Goal: Task Accomplishment & Management: Complete application form

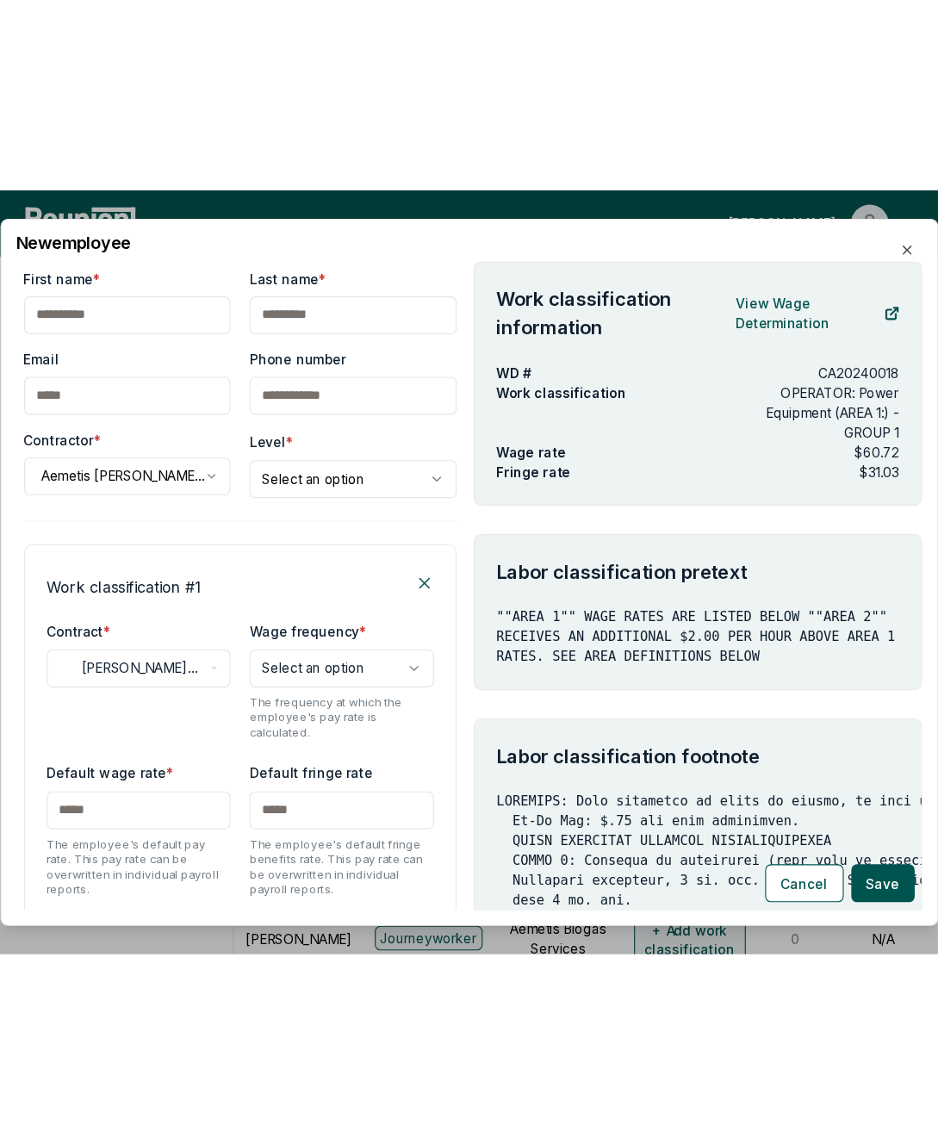
scroll to position [1006, 0]
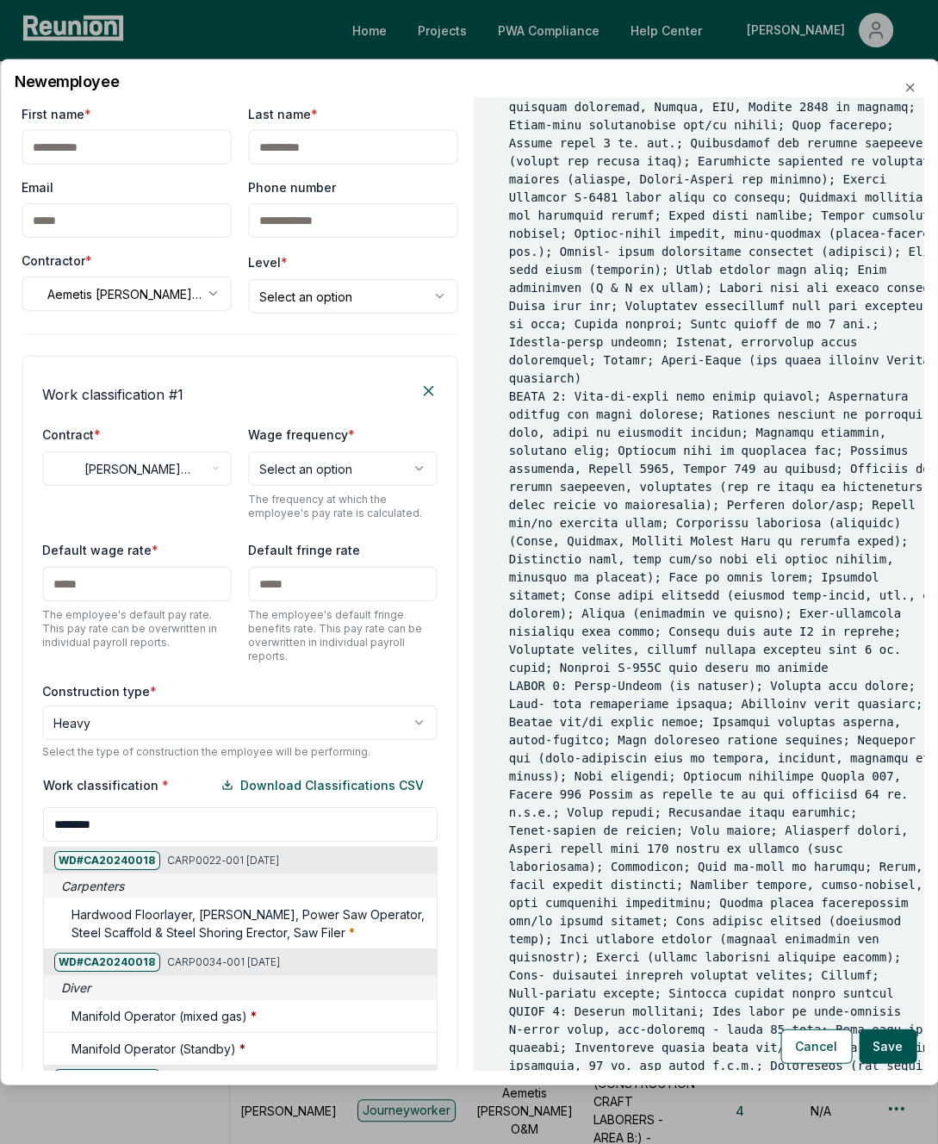
click at [159, 694] on div "Work classification * Download Classifications CSV ******** WD# CA20240018 CARP…" at bounding box center [239, 980] width 395 height 424
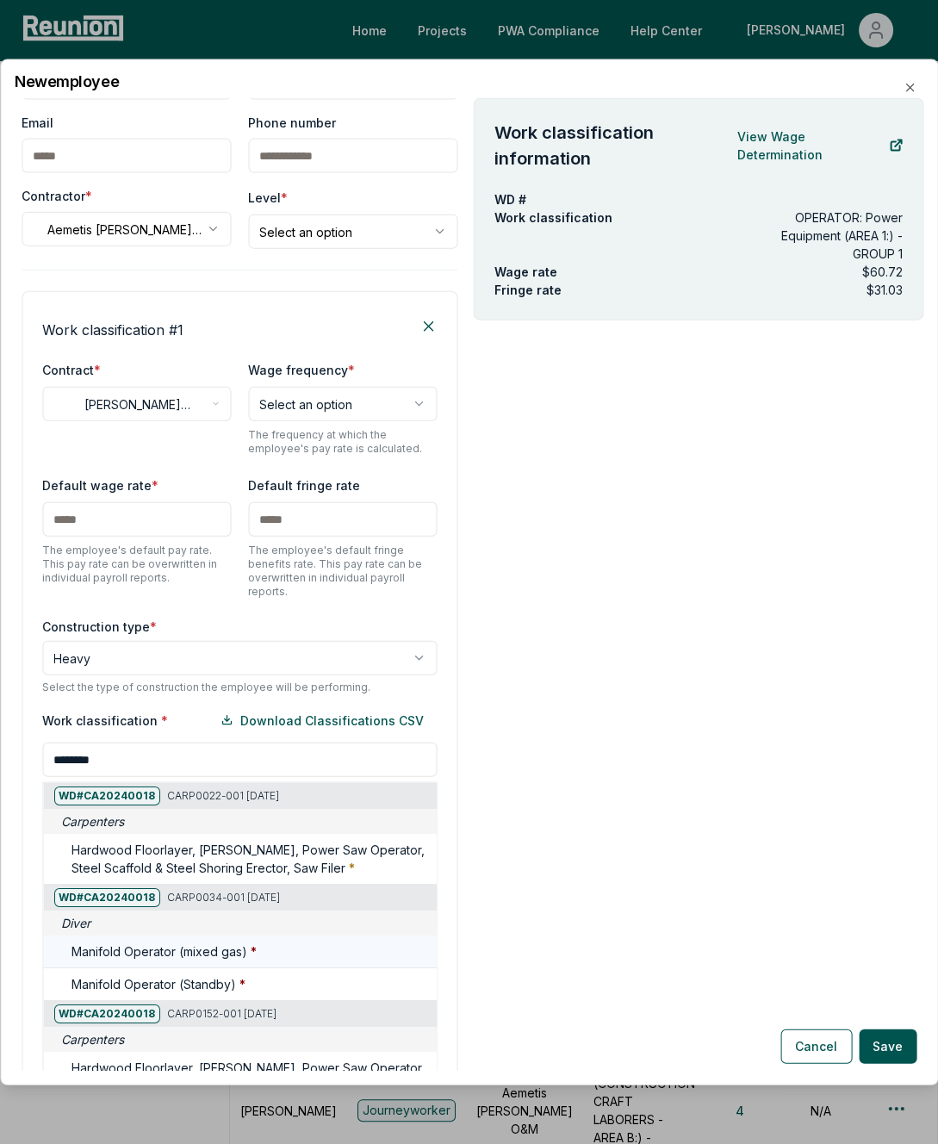
scroll to position [238, 0]
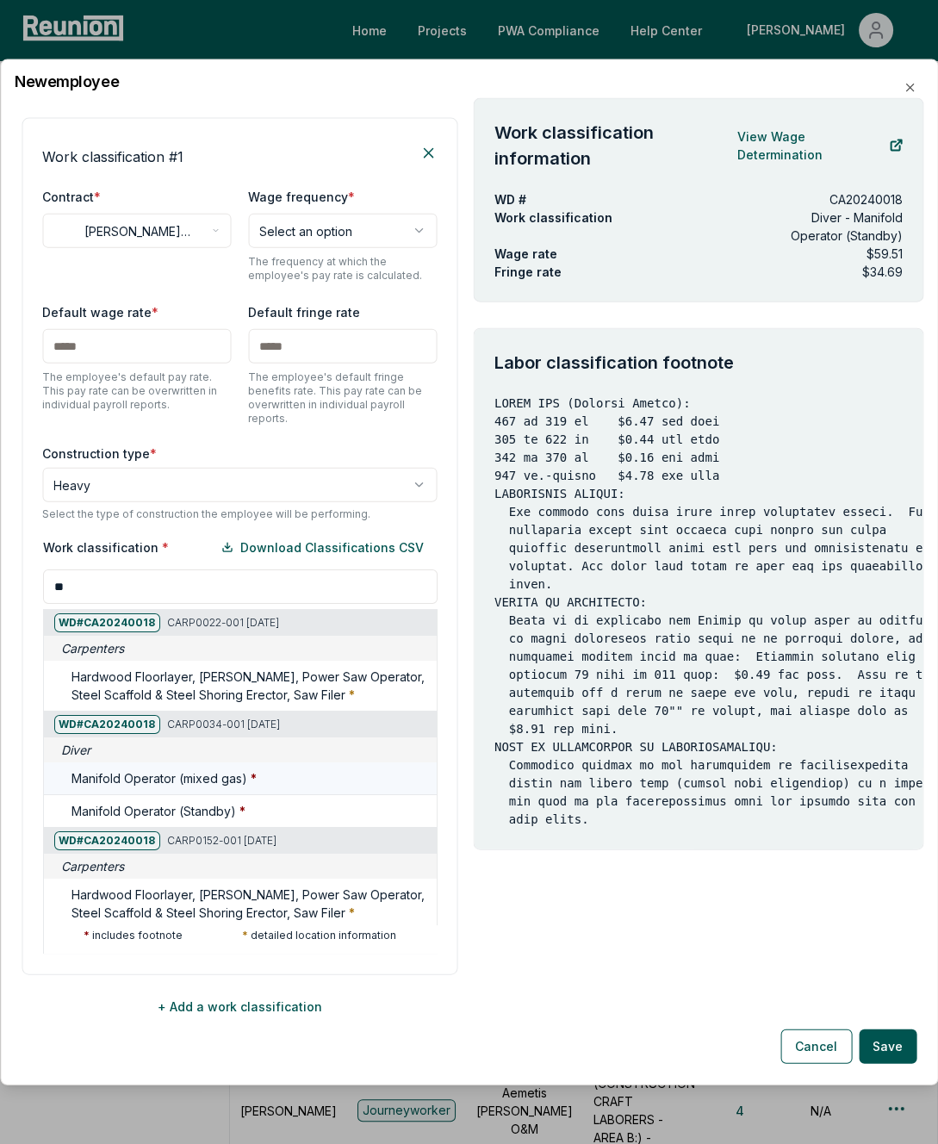
type input "*"
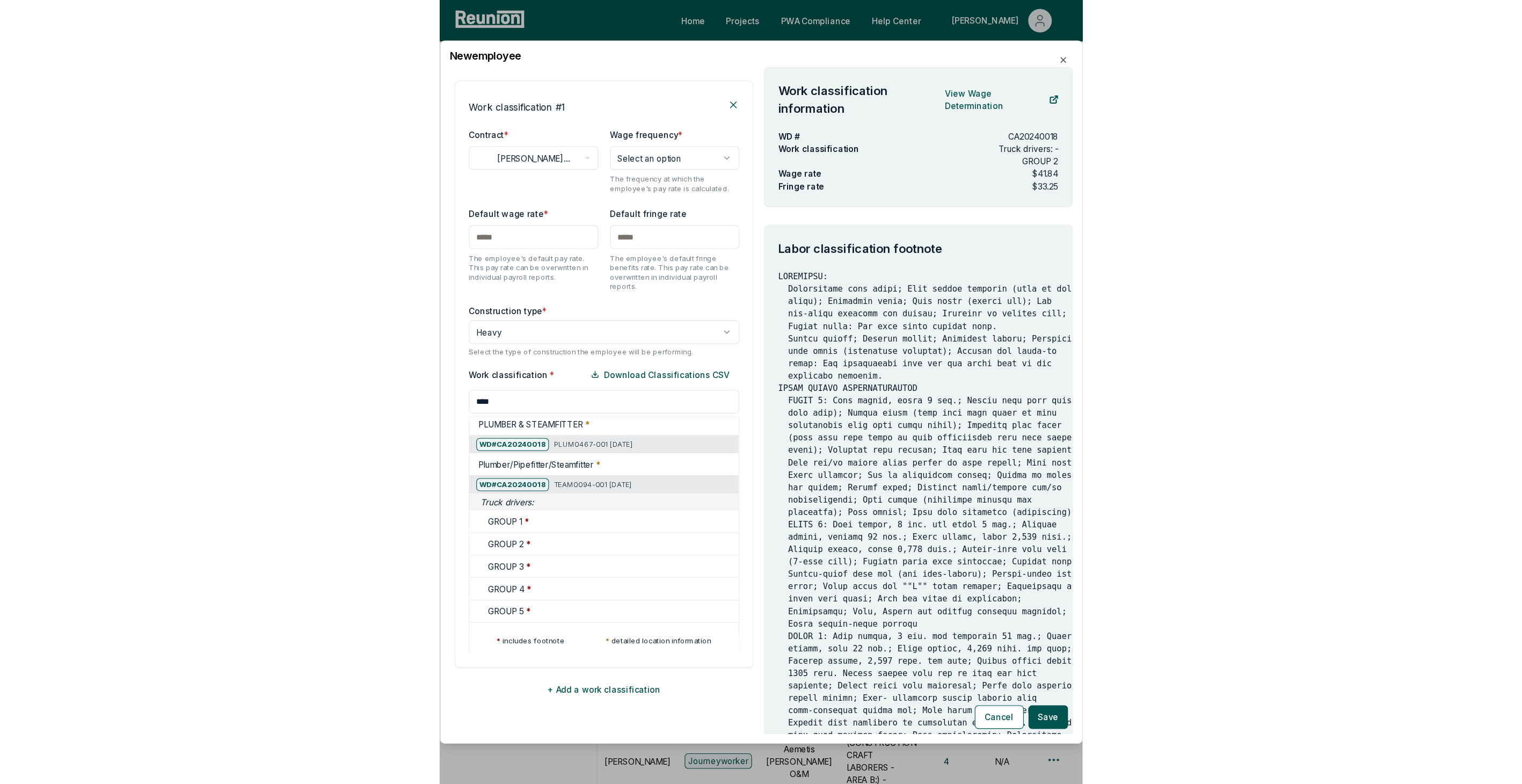
scroll to position [80, 0]
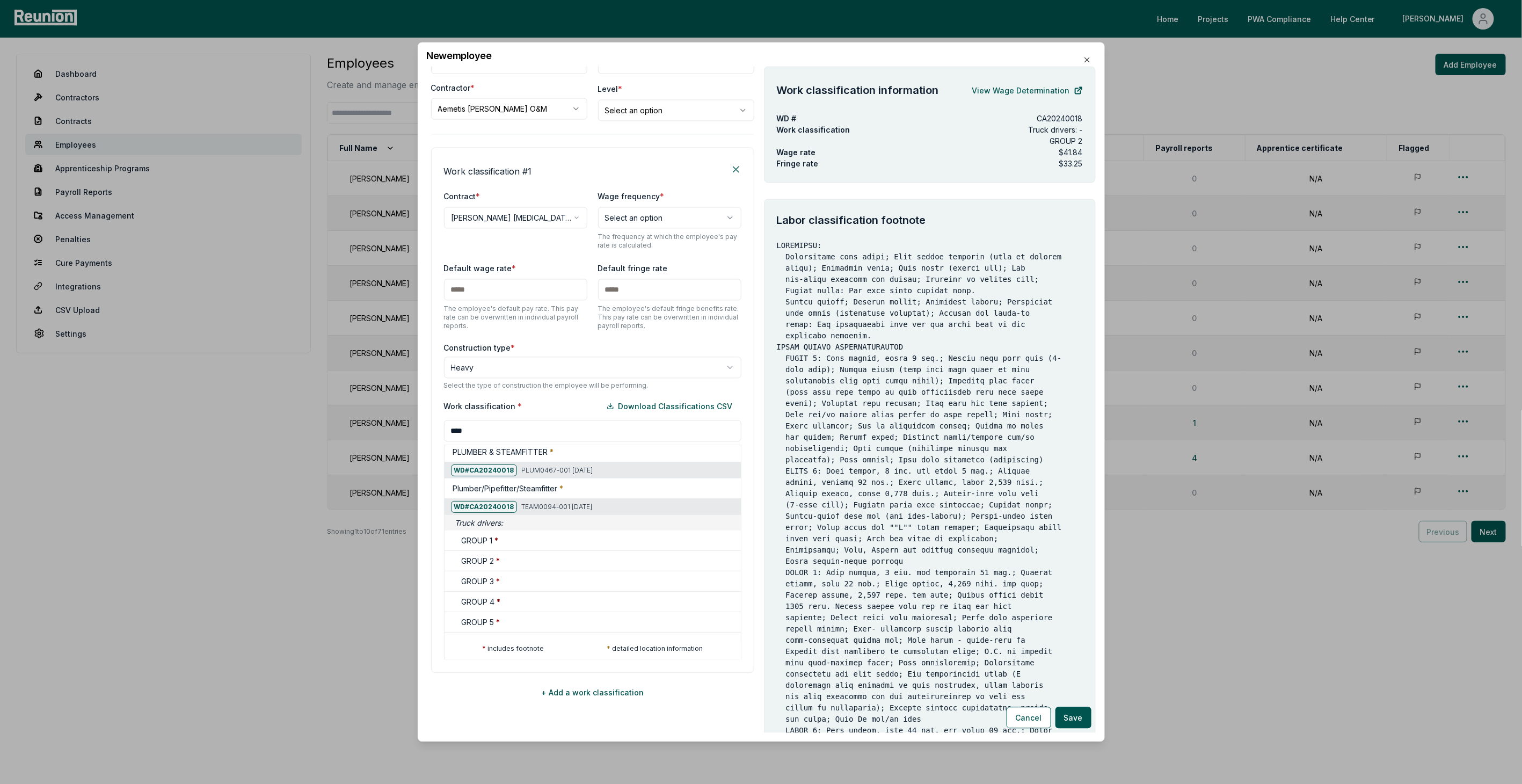
type input "****"
drag, startPoint x: 1091, startPoint y: 426, endPoint x: 1093, endPoint y: 469, distance: 43.0
click at [532, 433] on div at bounding box center [444, 422] width 1522 height 784
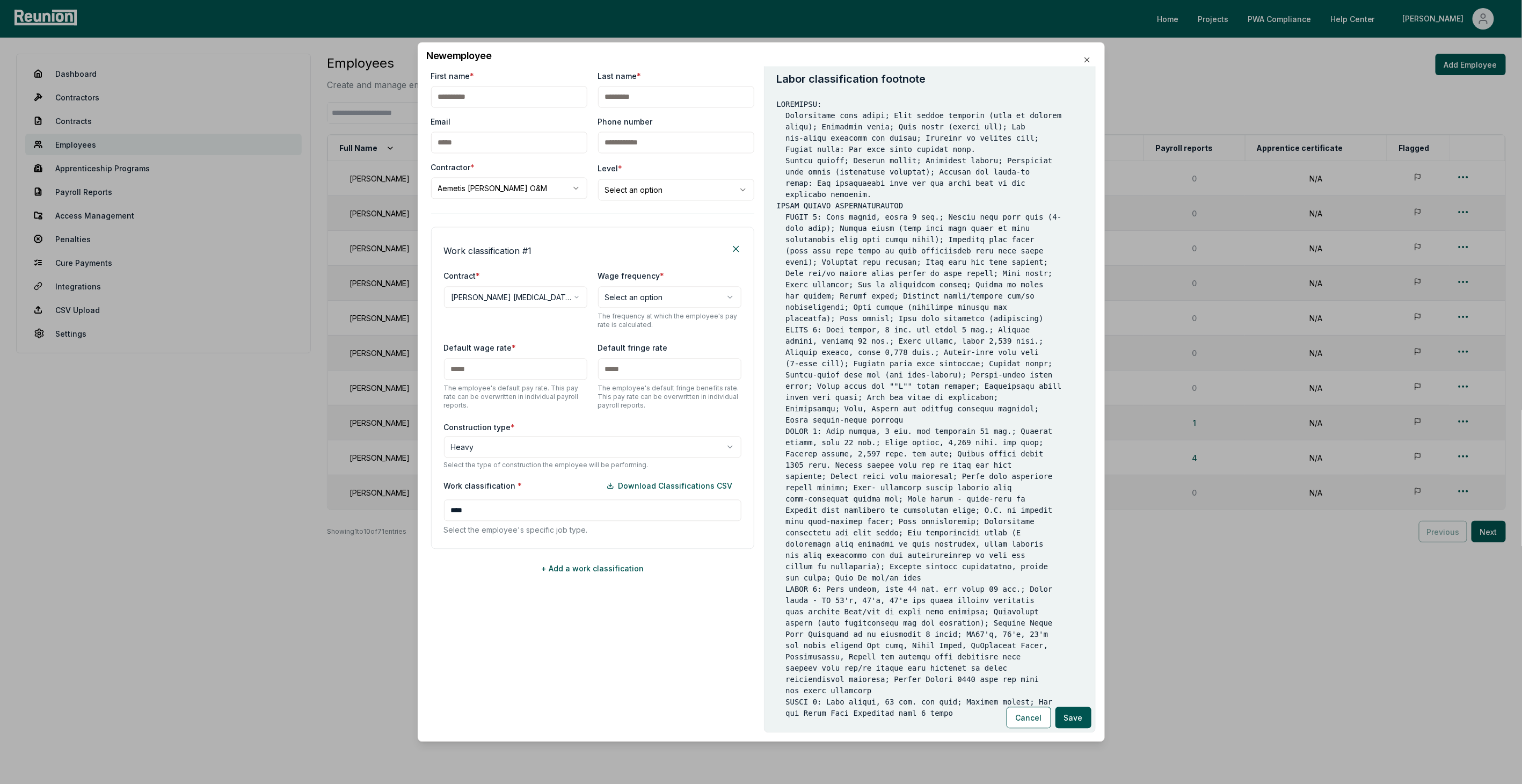
scroll to position [152, 0]
drag, startPoint x: 782, startPoint y: 331, endPoint x: 952, endPoint y: 377, distance: 176.1
click at [532, 377] on pre at bounding box center [930, 409] width 306 height 620
drag, startPoint x: 952, startPoint y: 377, endPoint x: 1048, endPoint y: 355, distance: 98.5
click at [532, 355] on pre at bounding box center [930, 409] width 306 height 620
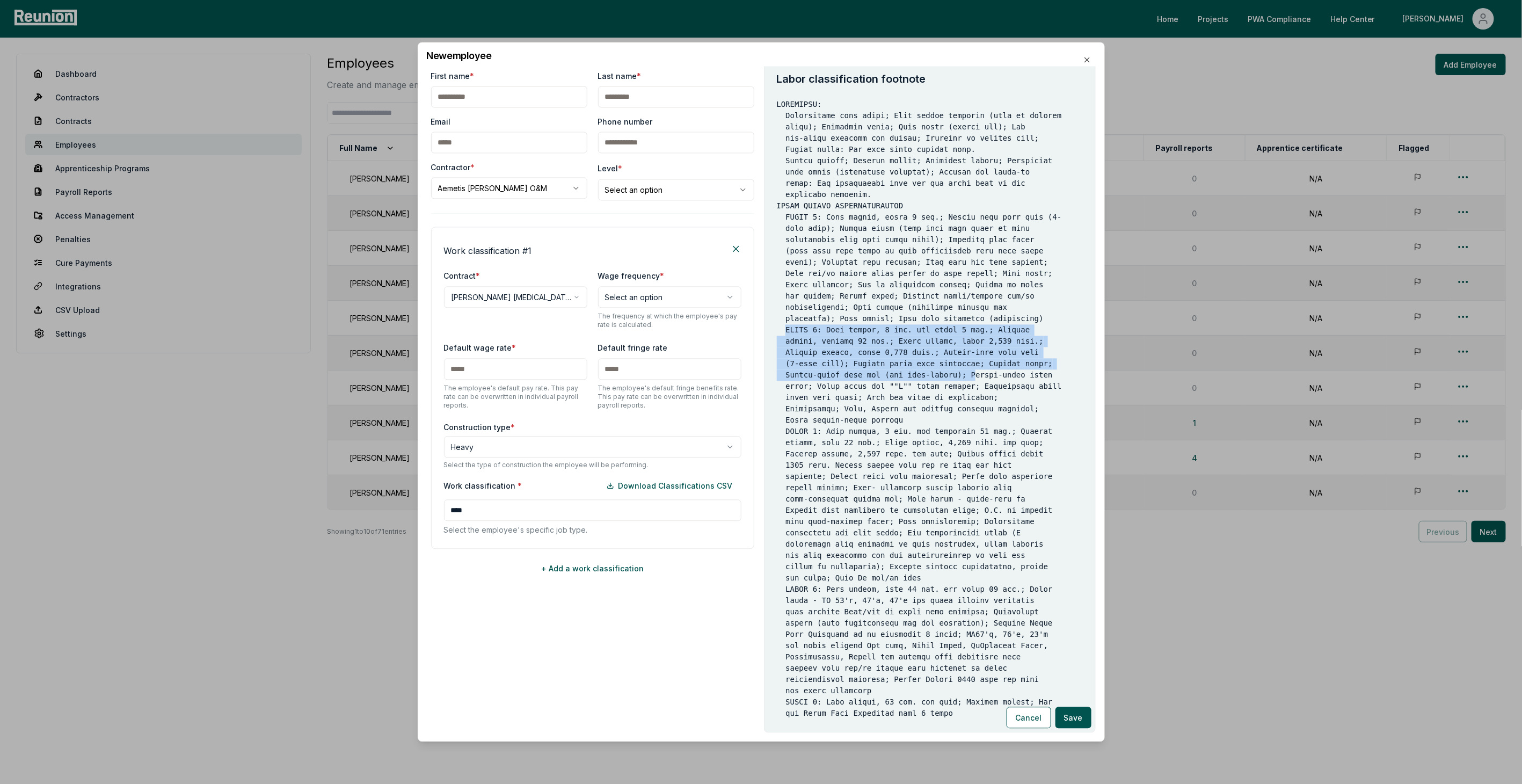
click at [532, 341] on pre at bounding box center [930, 409] width 306 height 620
click at [532, 353] on pre at bounding box center [930, 409] width 306 height 620
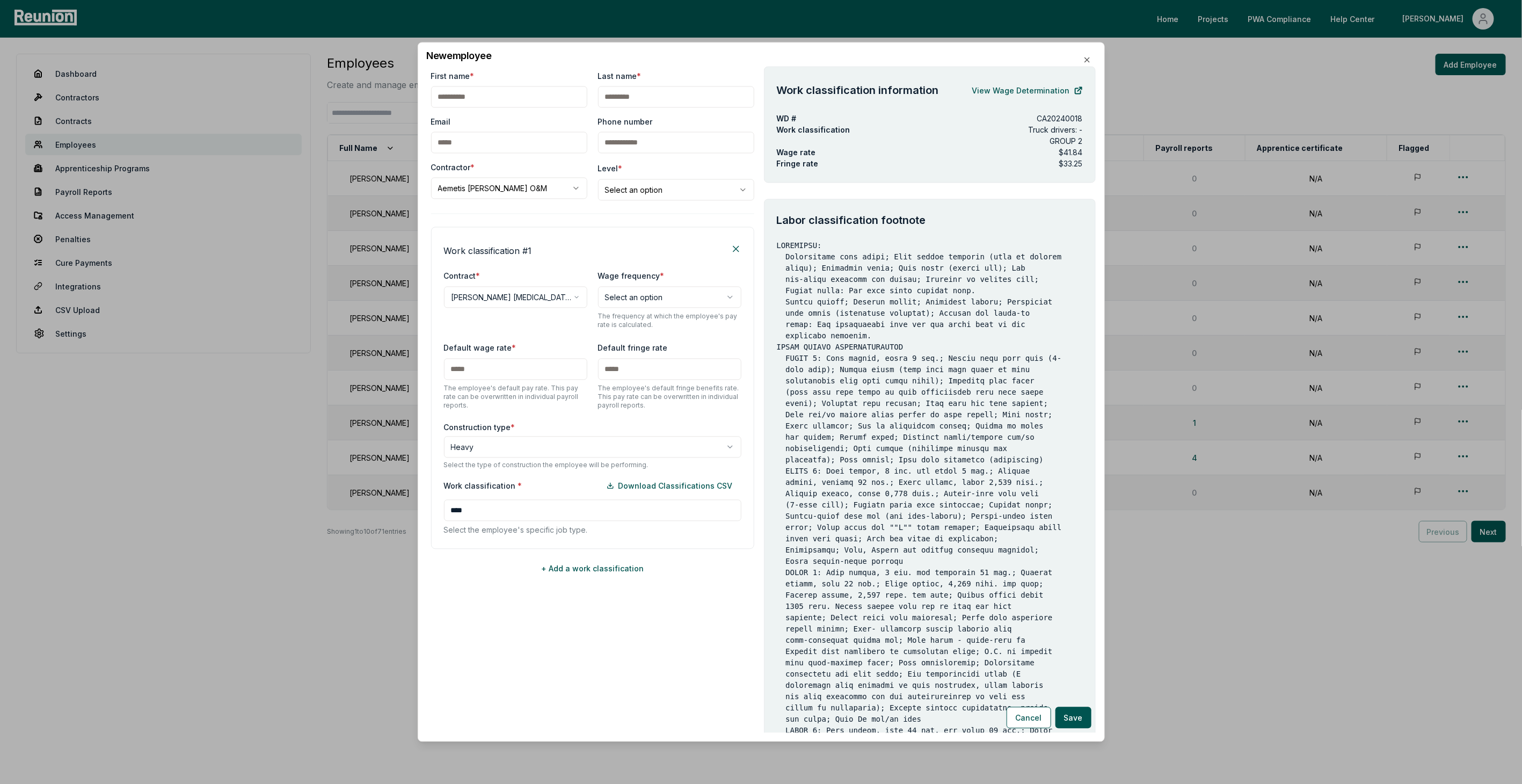
click at [532, 433] on input "****" at bounding box center [592, 510] width 297 height 21
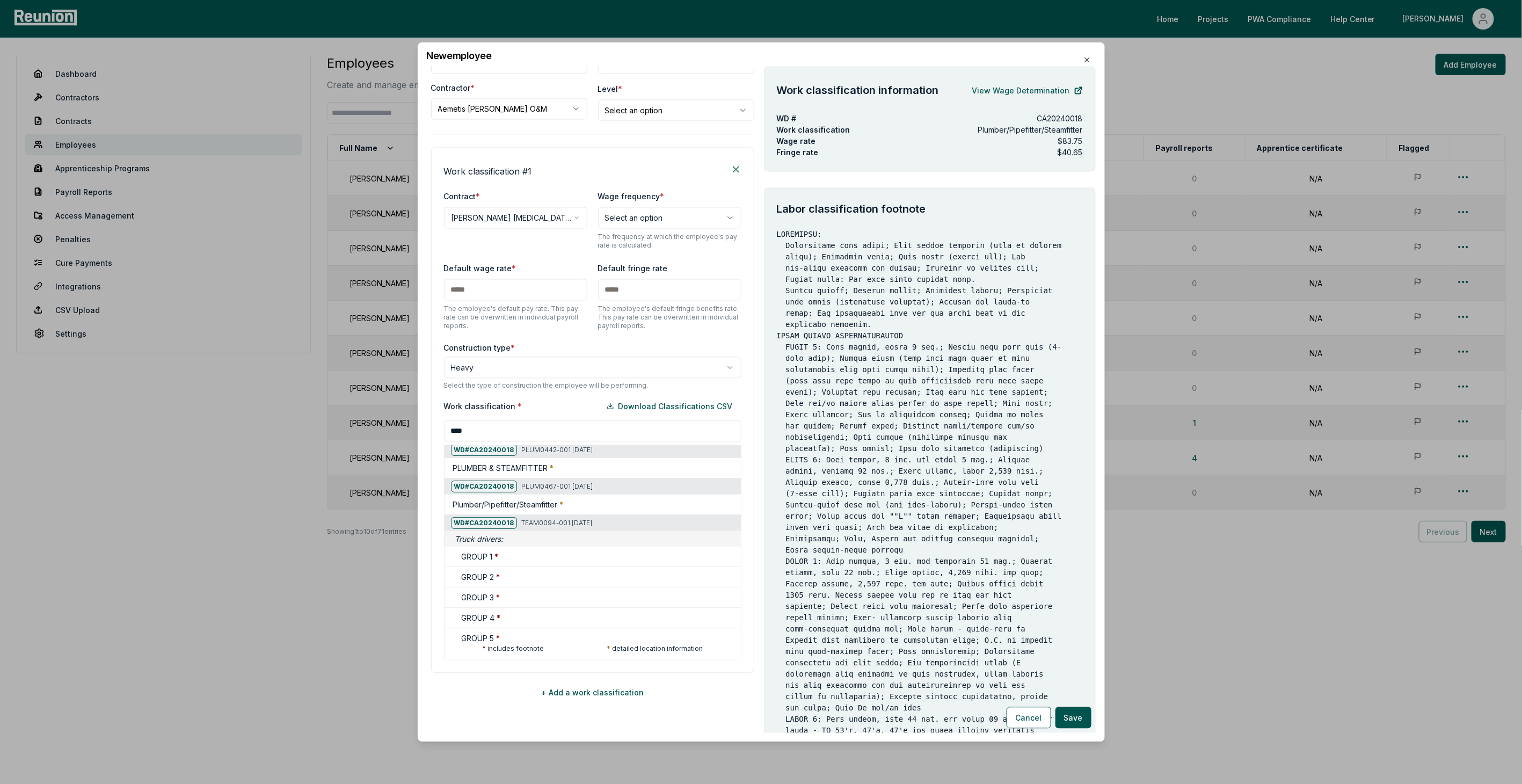
scroll to position [254, 0]
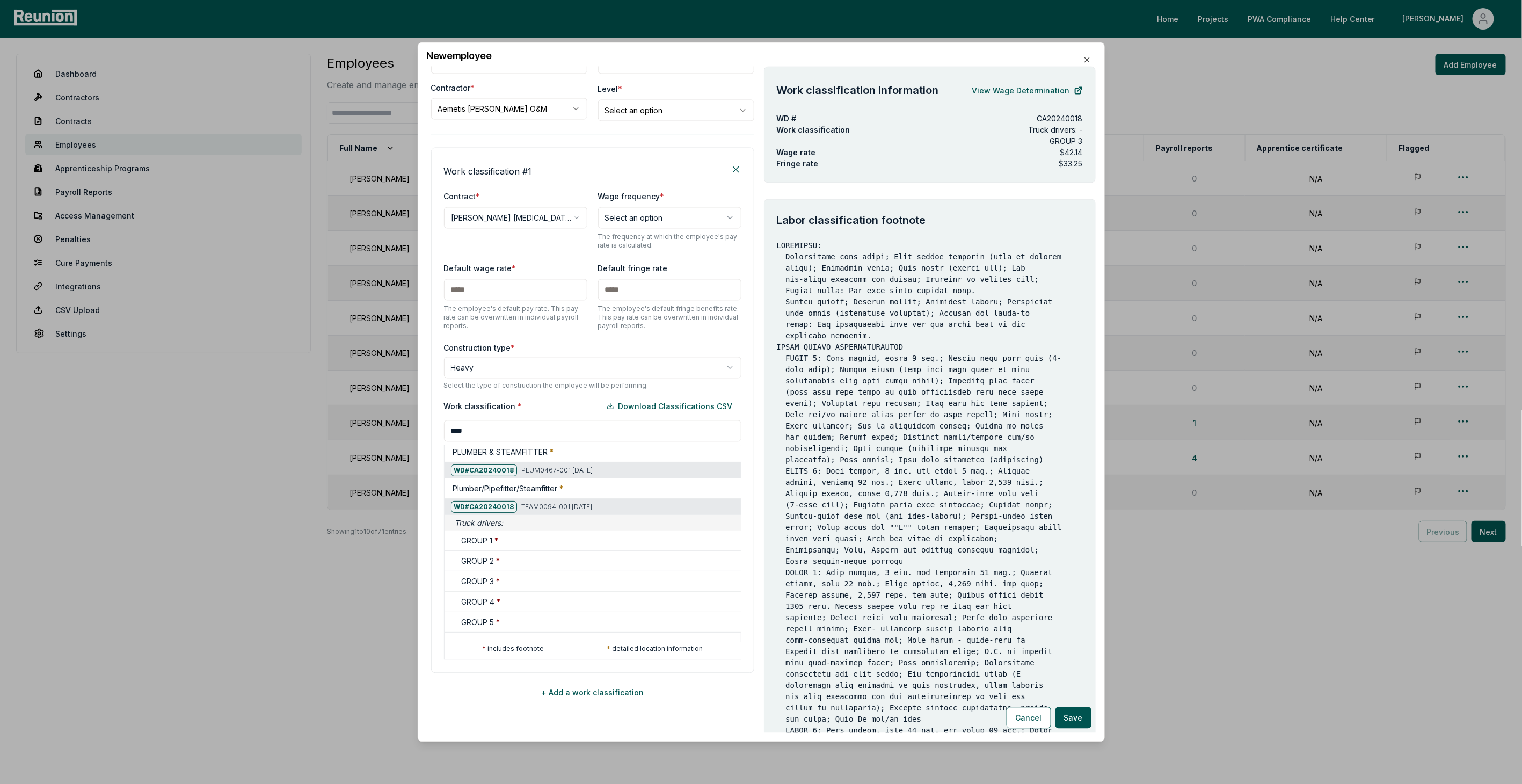
drag, startPoint x: 1092, startPoint y: 525, endPoint x: 1096, endPoint y: 563, distance: 38.2
click at [532, 433] on div at bounding box center [444, 422] width 1522 height 784
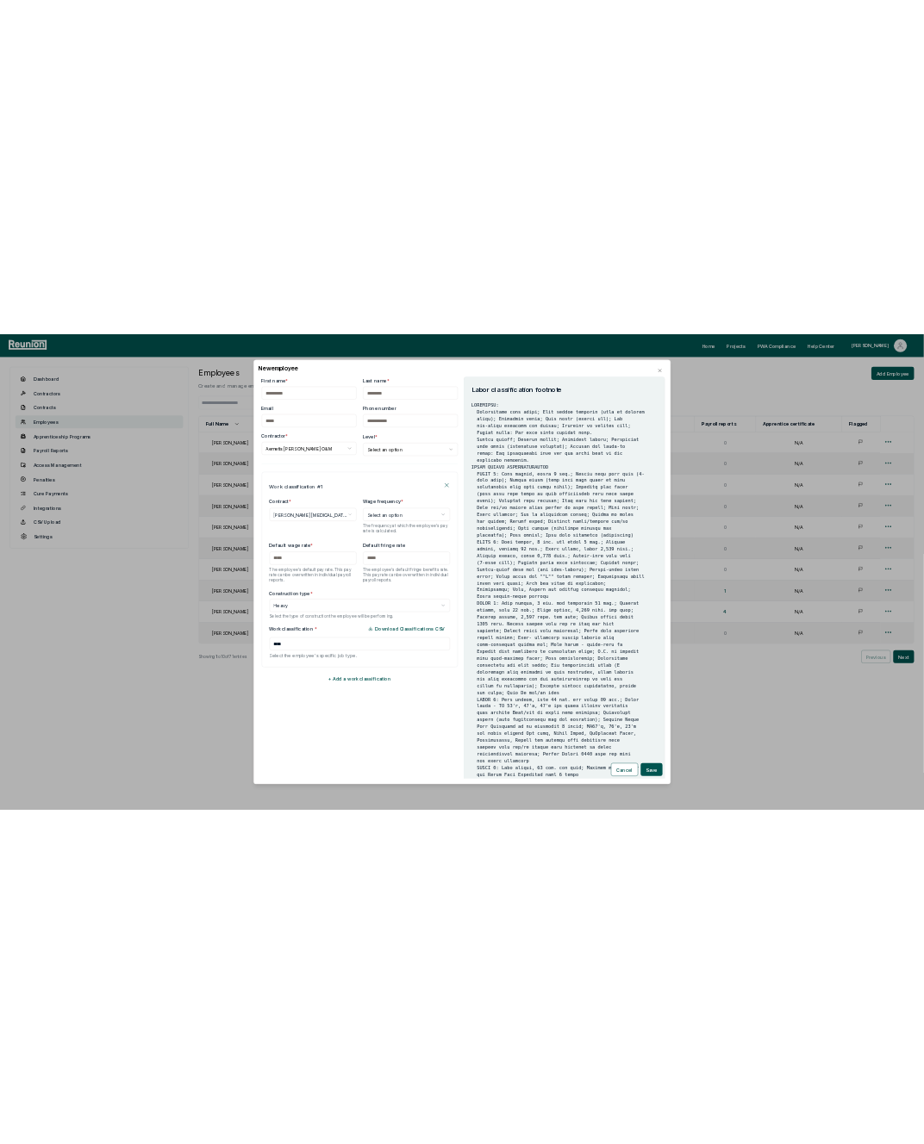
scroll to position [244, 0]
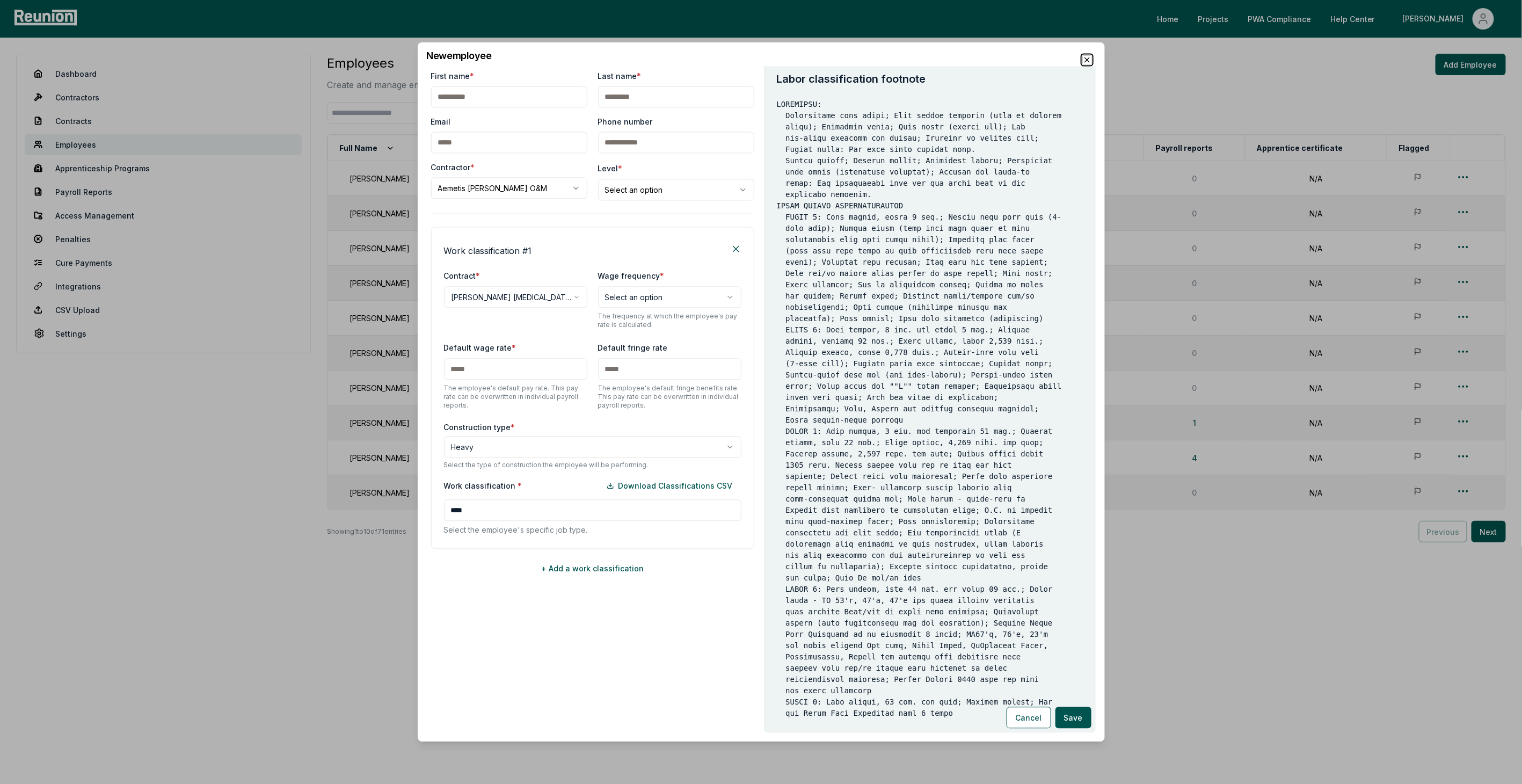
click at [532, 59] on icon "button" at bounding box center [1087, 60] width 4 height 4
